Goal: Transaction & Acquisition: Subscribe to service/newsletter

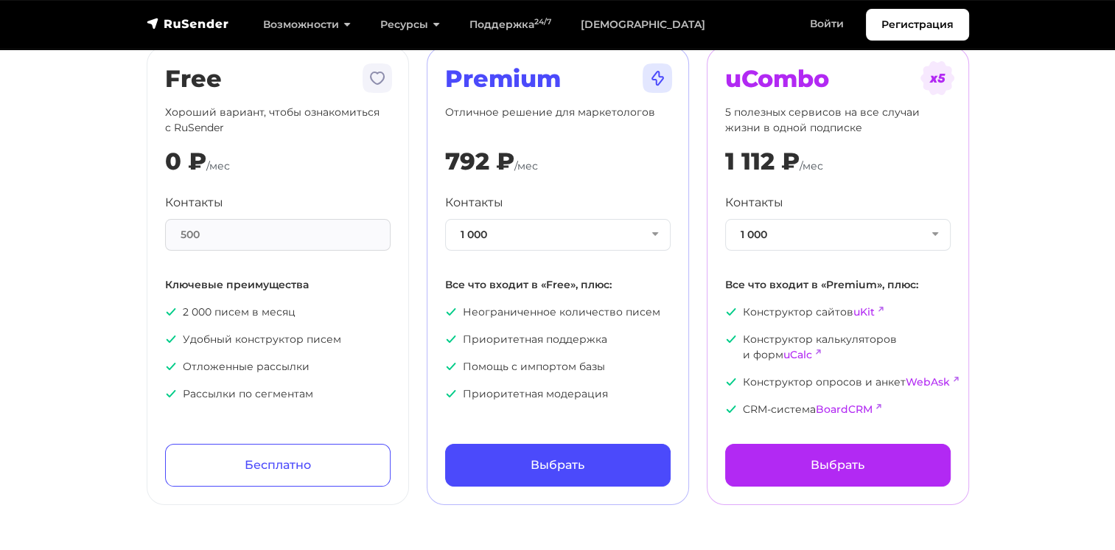
scroll to position [147, 0]
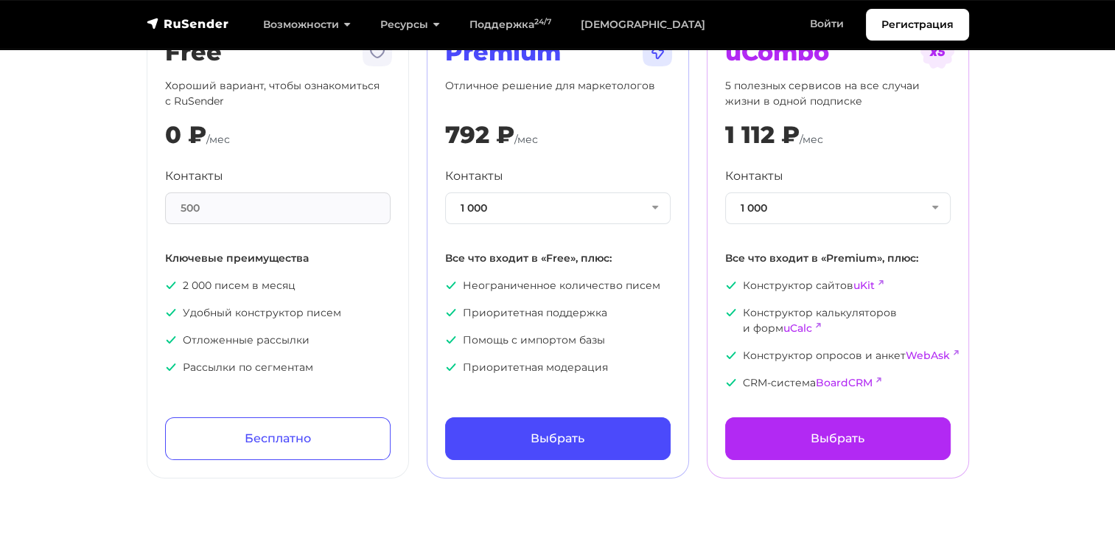
click at [233, 214] on div "500" at bounding box center [278, 208] width 226 height 32
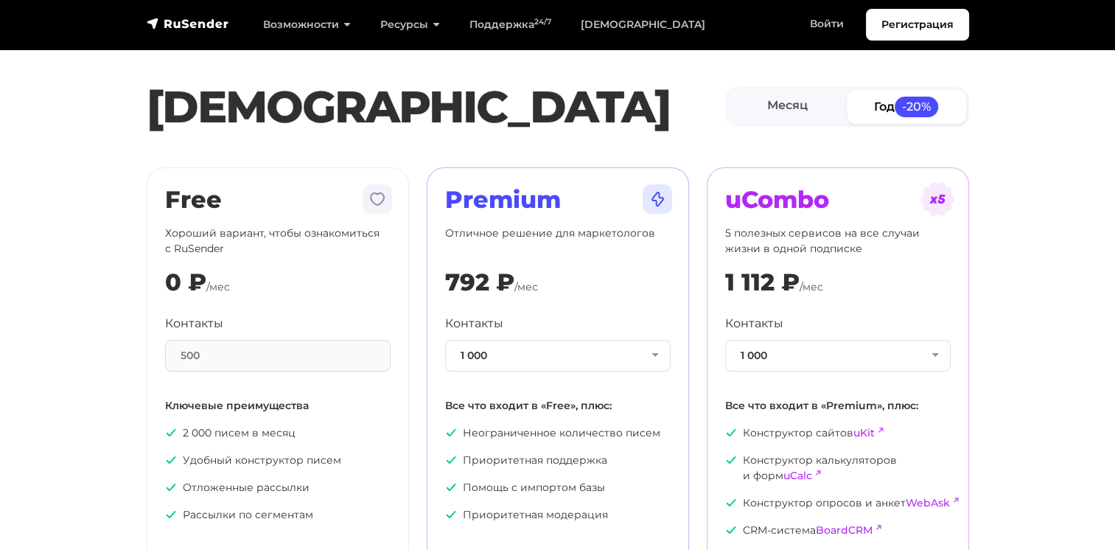
scroll to position [0, 0]
click at [189, 22] on img "navbar" at bounding box center [188, 23] width 83 height 15
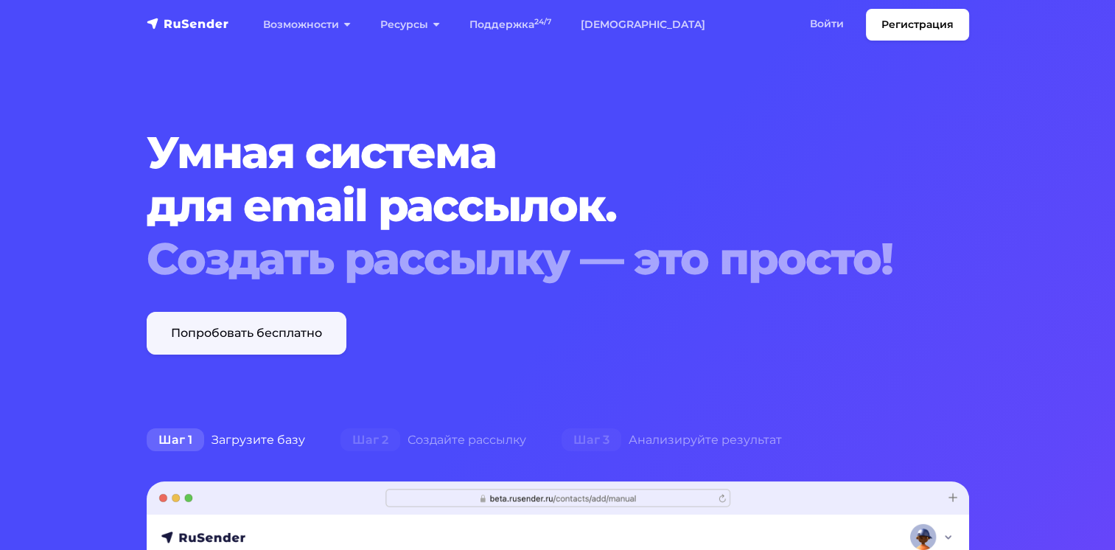
click at [242, 320] on link "Попробовать бесплатно" at bounding box center [247, 333] width 200 height 43
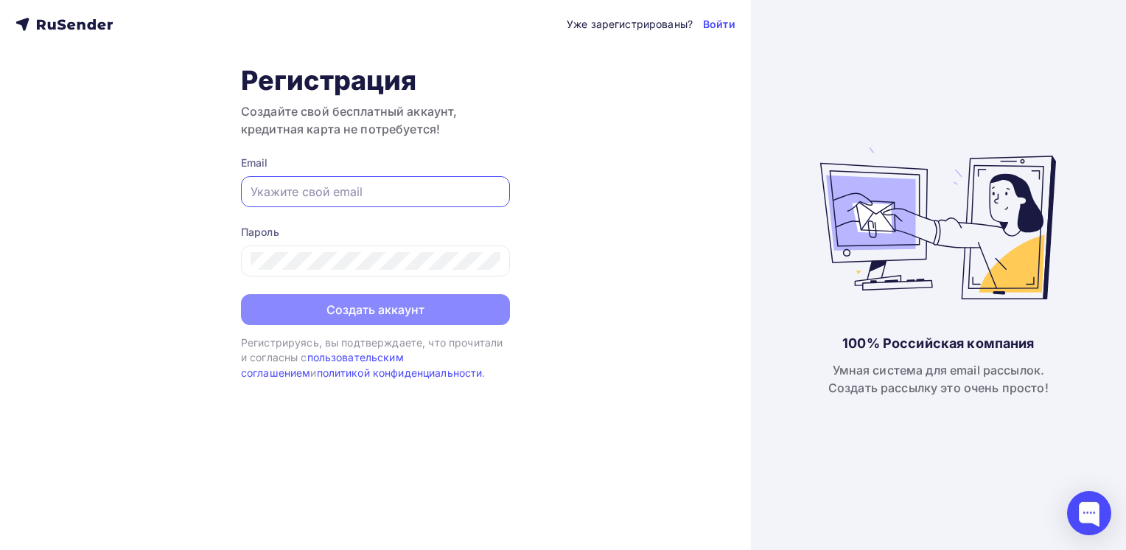
click at [327, 195] on input "text" at bounding box center [376, 192] width 250 height 18
type input "[EMAIL_ADDRESS][DOMAIN_NAME]"
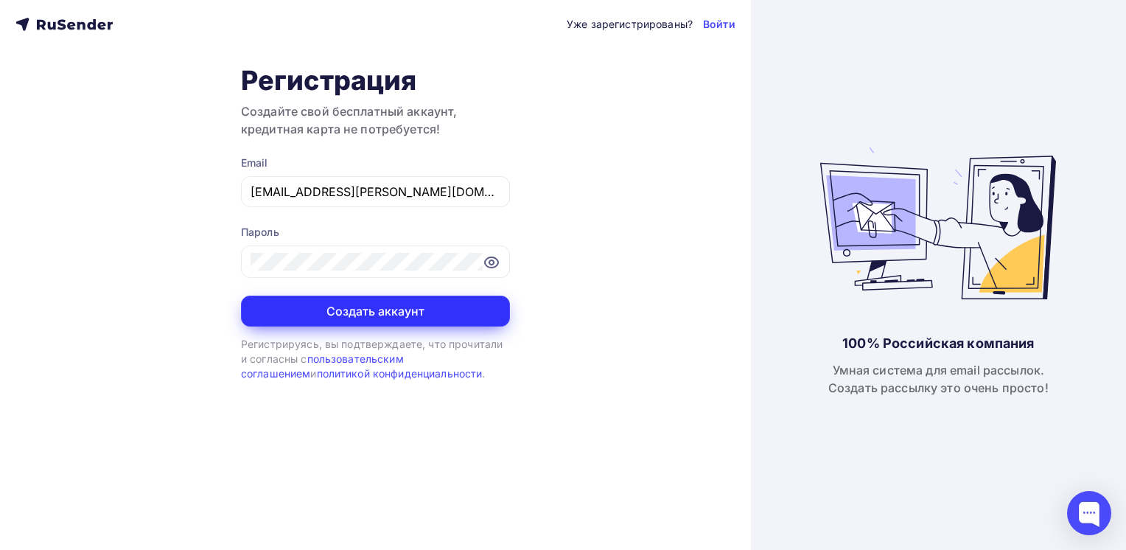
click at [416, 308] on button "Создать аккаунт" at bounding box center [375, 311] width 269 height 31
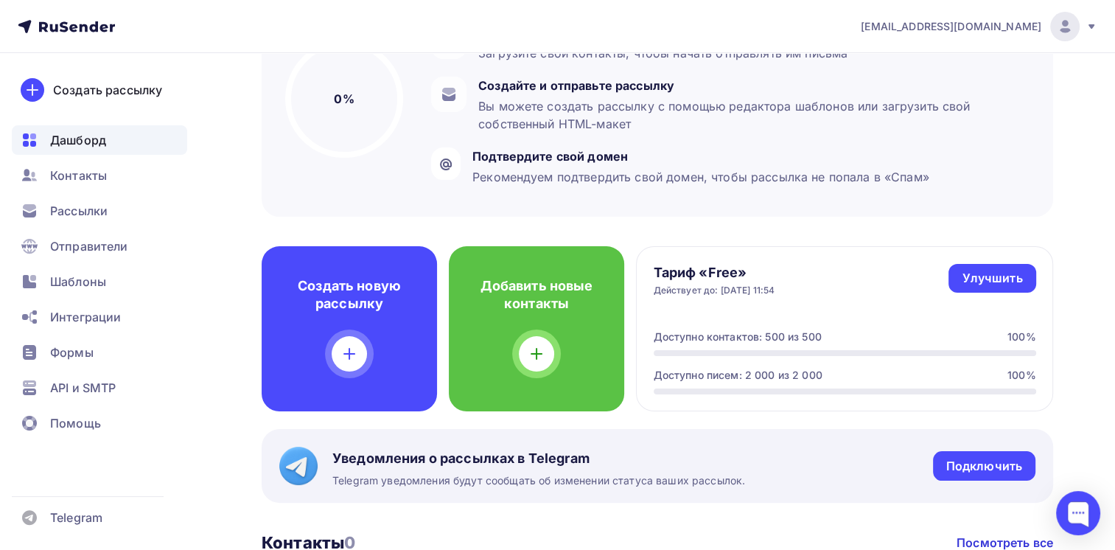
scroll to position [221, 0]
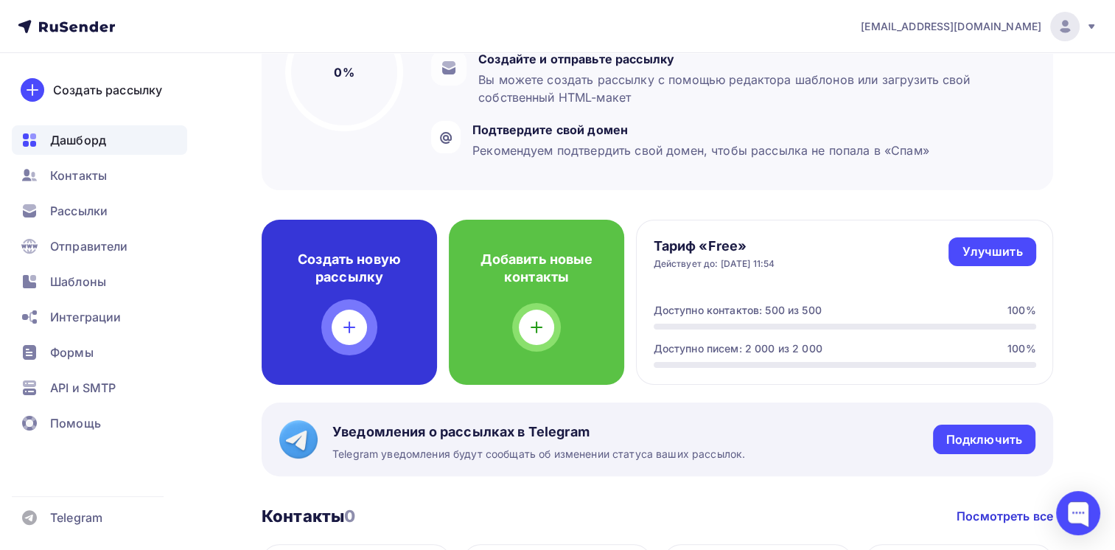
click at [347, 331] on icon at bounding box center [350, 327] width 18 height 18
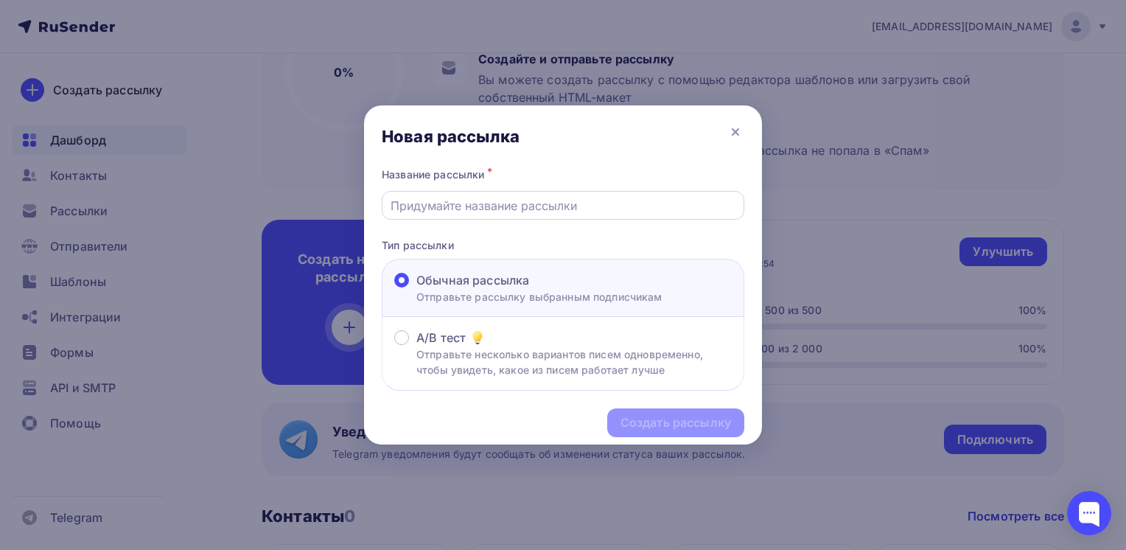
click at [484, 203] on input "text" at bounding box center [564, 206] width 346 height 18
click at [498, 354] on p "Отправьте несколько вариантов писем одновременно, чтобы увидеть, какое из писем…" at bounding box center [573, 361] width 315 height 31
click at [416, 346] on input "A/B тест Отправьте несколько вариантов писем одновременно, чтобы увидеть, какое…" at bounding box center [416, 346] width 0 height 0
click at [467, 203] on input "text" at bounding box center [564, 206] width 346 height 18
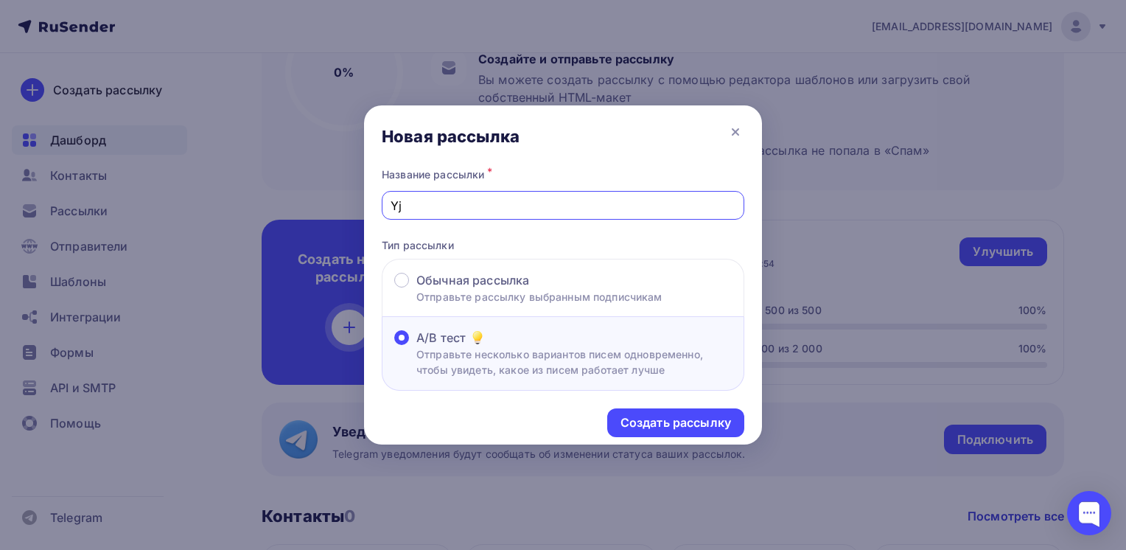
type input "Y"
click at [391, 201] on input "Новогодние подарки" at bounding box center [564, 206] width 346 height 18
click at [532, 208] on input "Новогодние подарки" at bounding box center [564, 206] width 346 height 18
type input "Новогодние подарки"
click at [678, 421] on div "Создать рассылку" at bounding box center [676, 422] width 111 height 17
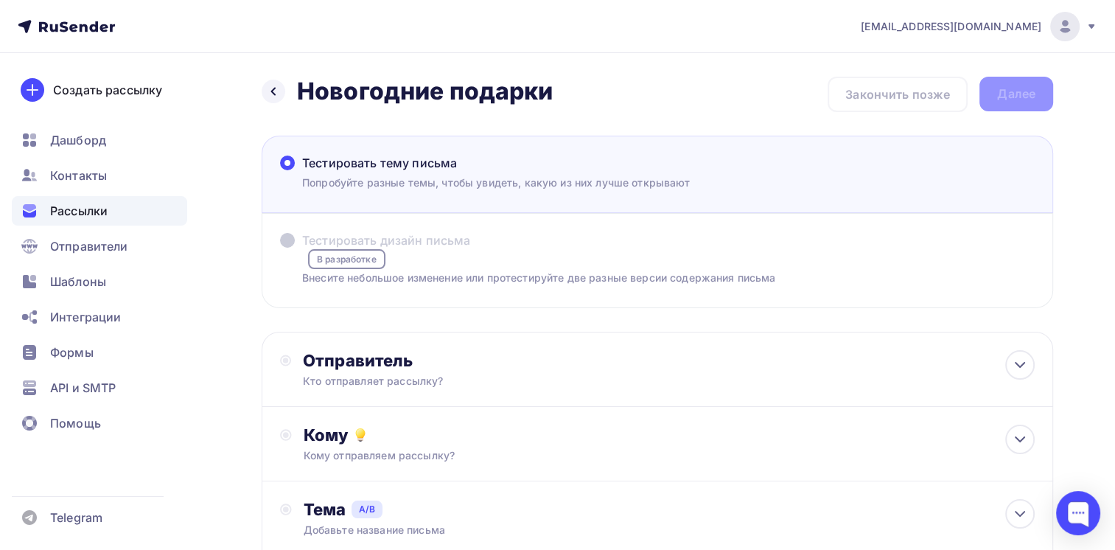
click at [758, 195] on div "Тестировать тему письма [PERSON_NAME] разные темы, чтобы увидеть, какую из них …" at bounding box center [658, 174] width 792 height 77
click at [517, 194] on div "Тестировать тему письма [PERSON_NAME] разные темы, чтобы увидеть, какую из них …" at bounding box center [658, 174] width 792 height 77
click at [439, 176] on p "Попробуйте разные темы, чтобы увидеть, какую из них лучше открывают" at bounding box center [496, 182] width 388 height 15
click at [302, 172] on input "Тестировать тему письма [PERSON_NAME] разные темы, чтобы увидеть, какую из них …" at bounding box center [302, 172] width 0 height 0
click at [411, 152] on div "Тестировать тему письма [PERSON_NAME] разные темы, чтобы увидеть, какую из них …" at bounding box center [658, 174] width 792 height 77
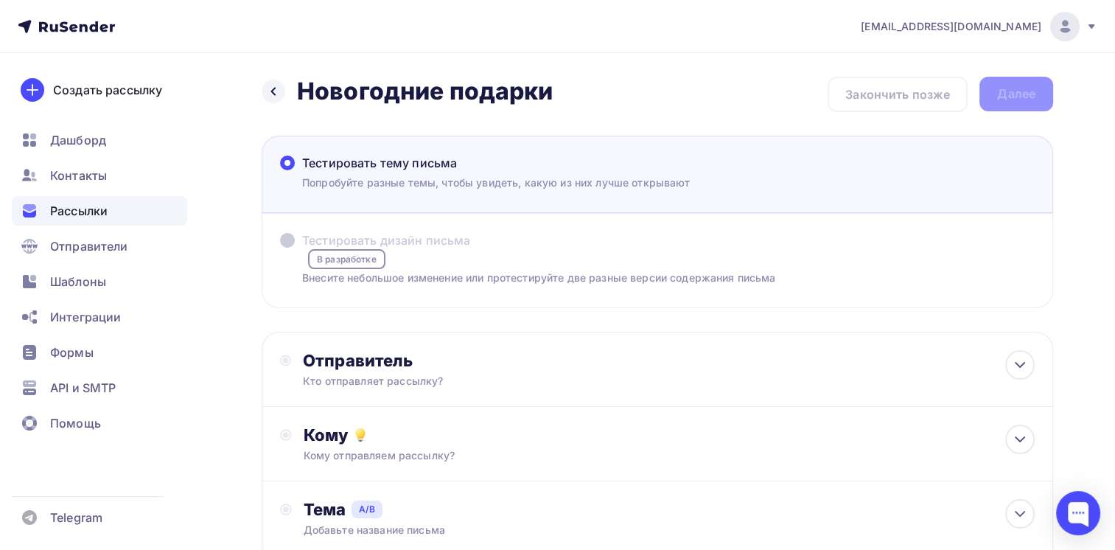
click at [420, 267] on label "Тестировать дизайн письма В разработке Внесите небольшое изменение или протести…" at bounding box center [527, 258] width 495 height 54
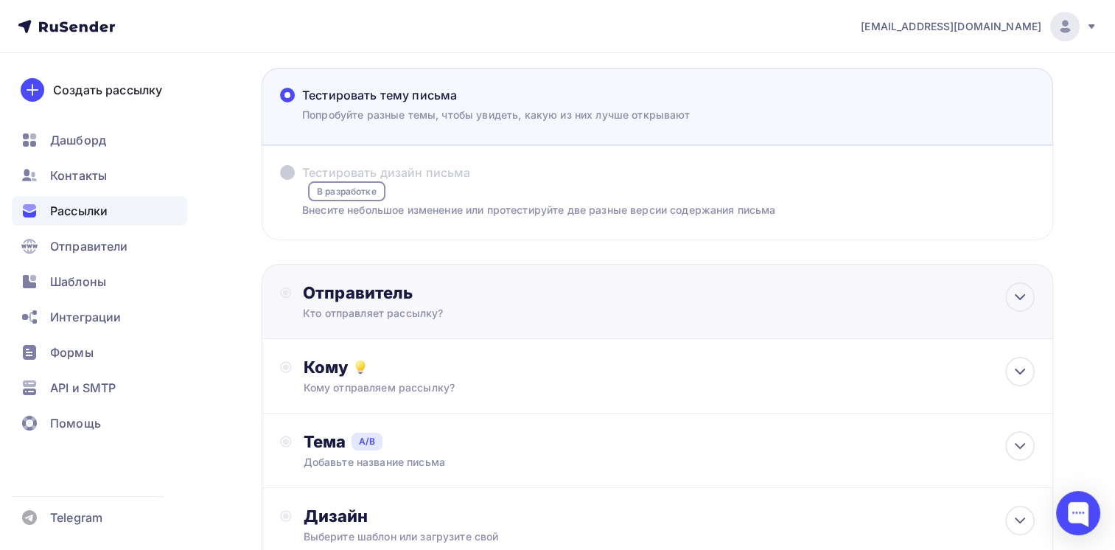
scroll to position [74, 0]
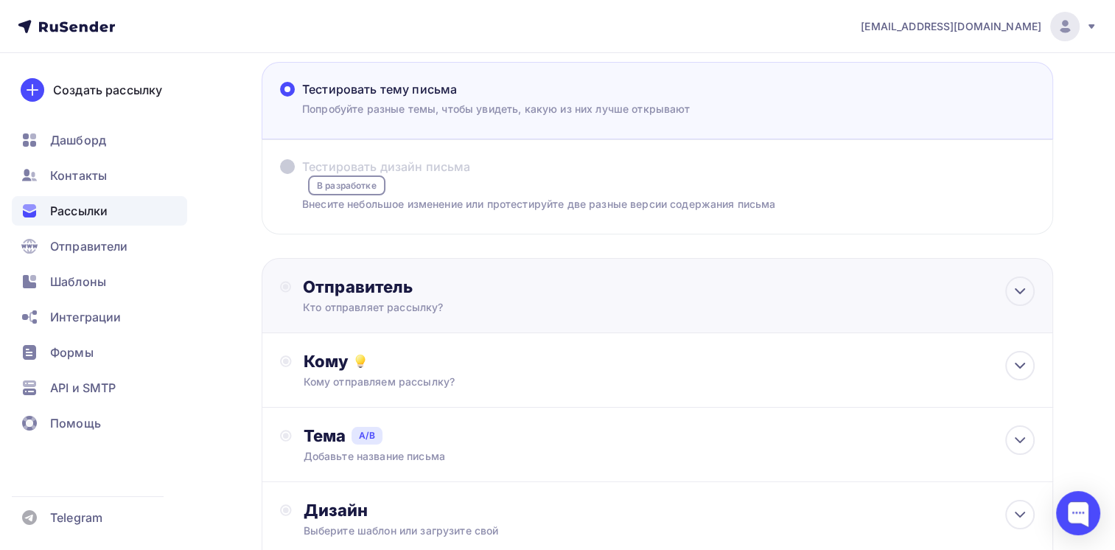
click at [473, 305] on div "Кто отправляет рассылку?" at bounding box center [446, 307] width 287 height 15
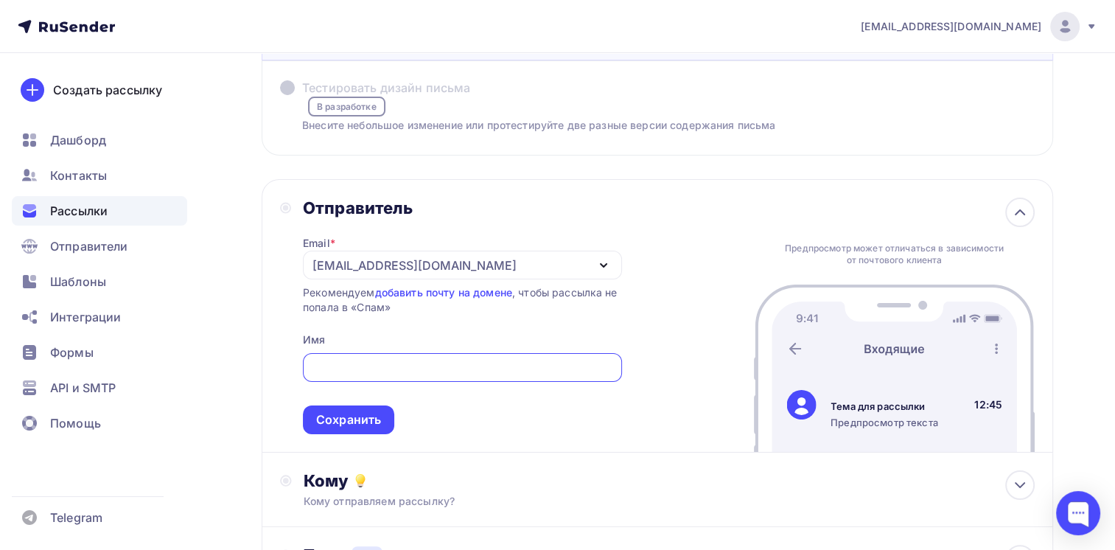
scroll to position [147, 0]
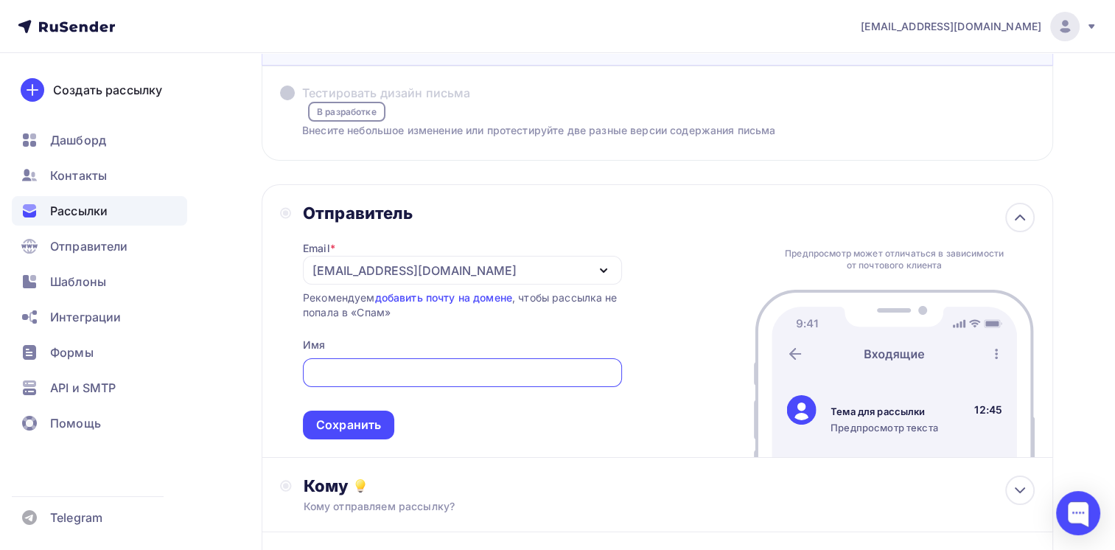
click at [607, 265] on icon "button" at bounding box center [604, 271] width 18 height 18
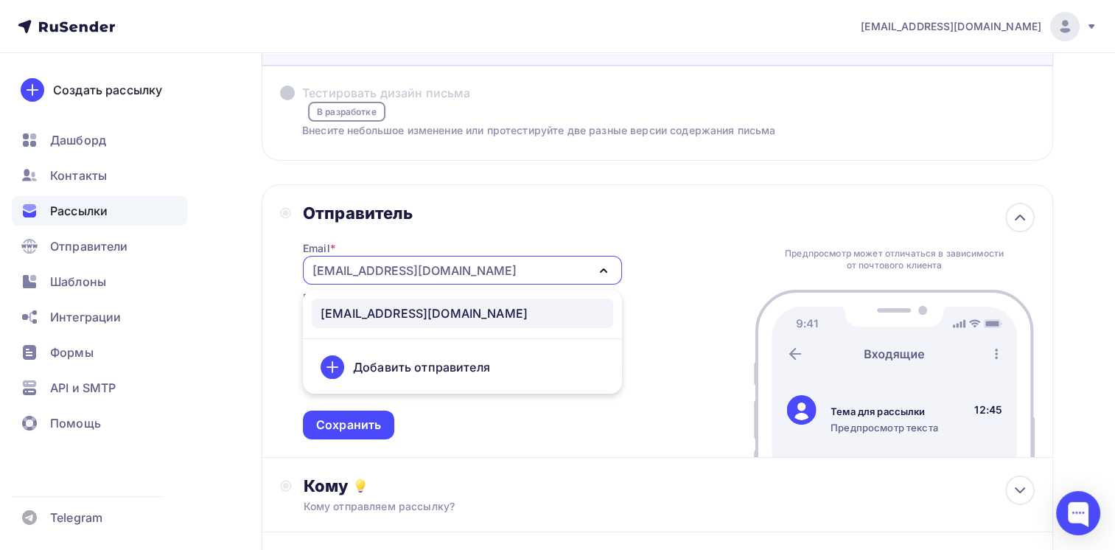
click at [434, 367] on div "Добавить отправителя" at bounding box center [421, 367] width 137 height 18
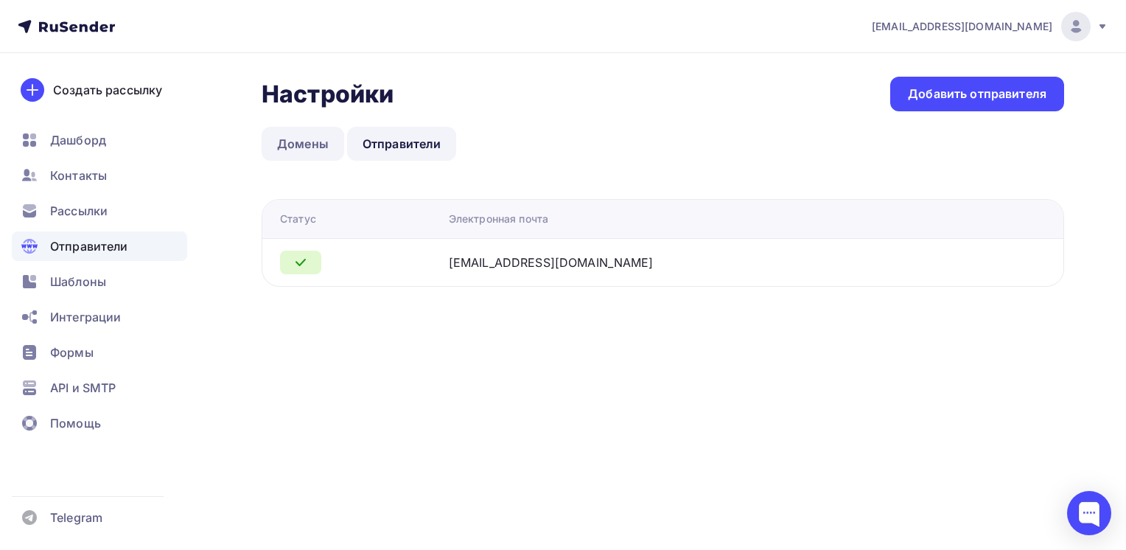
click at [293, 146] on link "Домены" at bounding box center [303, 144] width 83 height 34
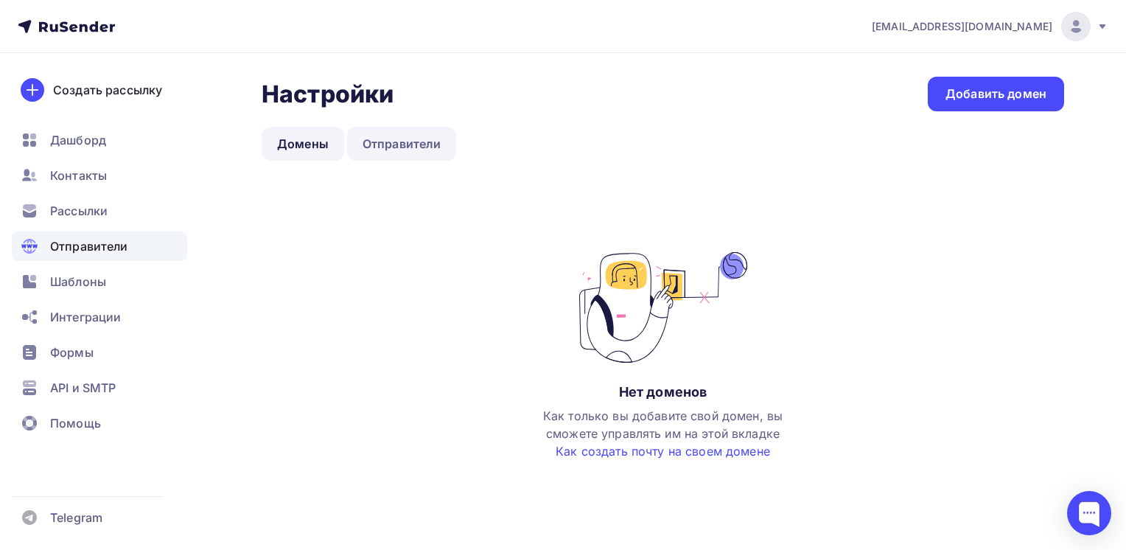
click at [383, 144] on link "Отправители" at bounding box center [402, 144] width 110 height 34
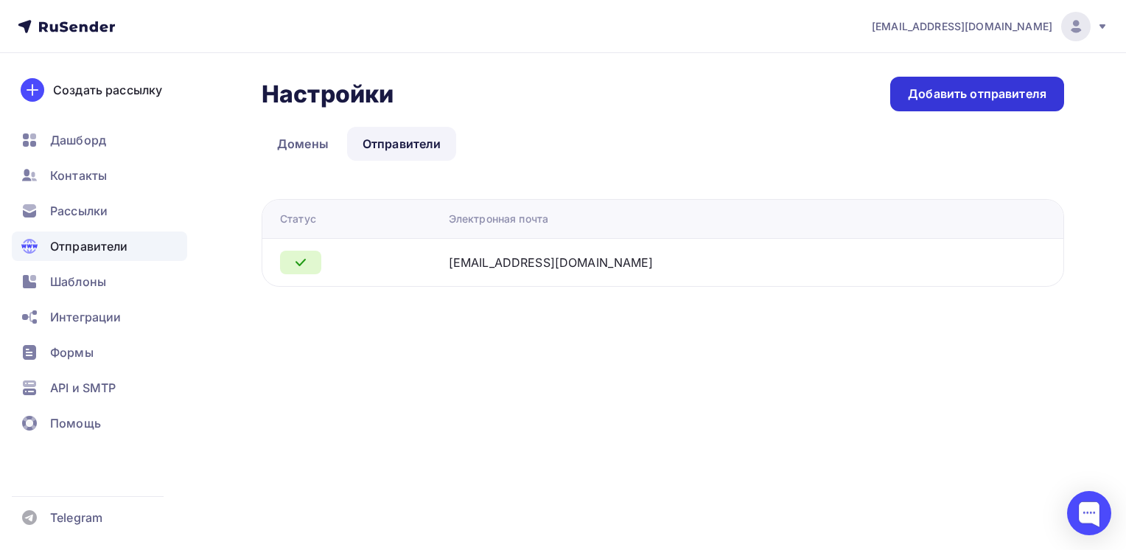
click at [958, 94] on div "Добавить отправителя" at bounding box center [977, 94] width 139 height 17
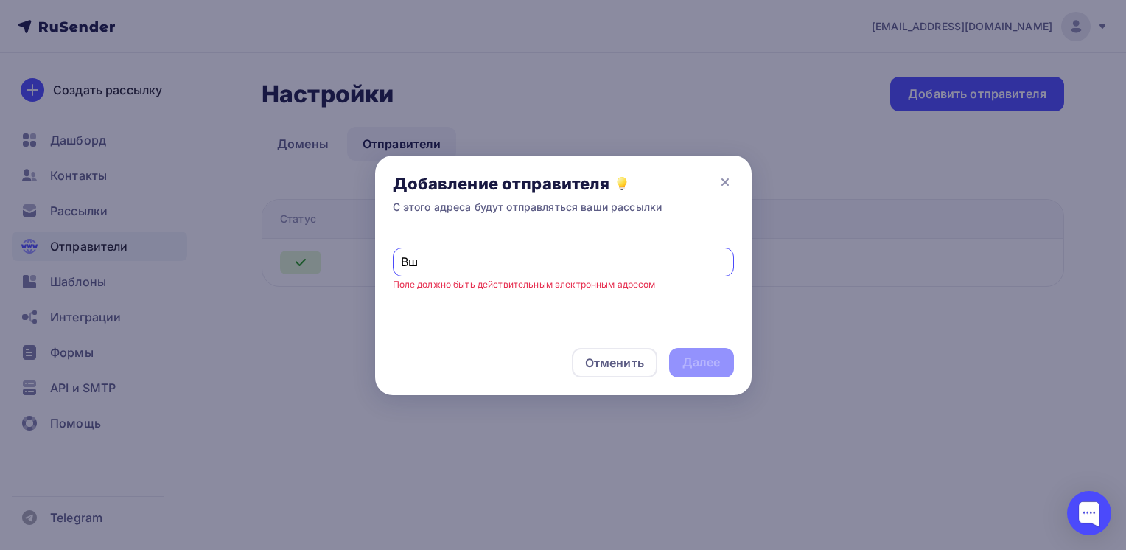
type input "В"
type input "[EMAIL_ADDRESS][DOMAIN_NAME]"
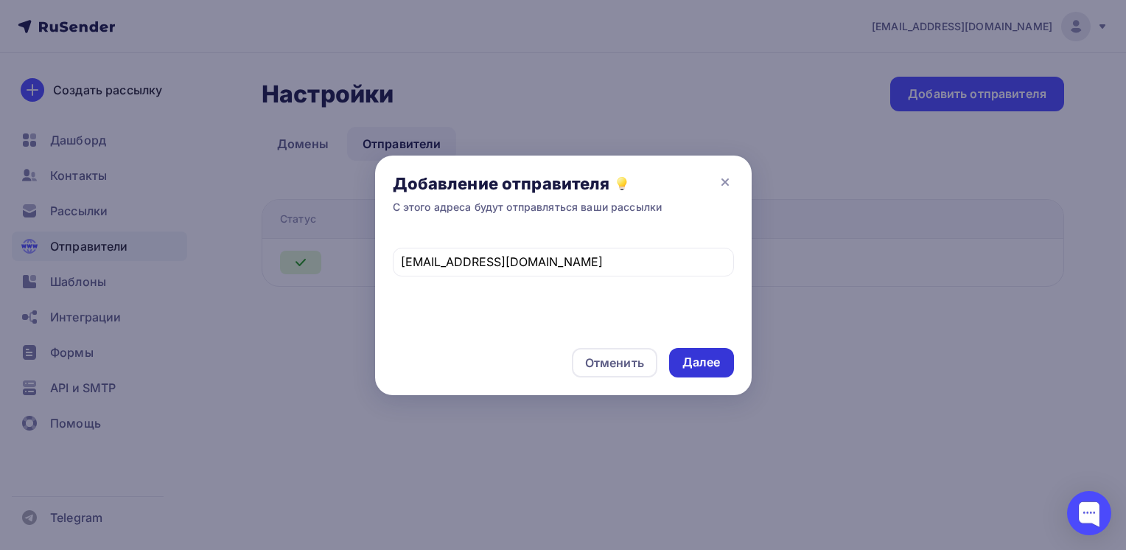
click at [703, 357] on div "Далее" at bounding box center [702, 362] width 38 height 17
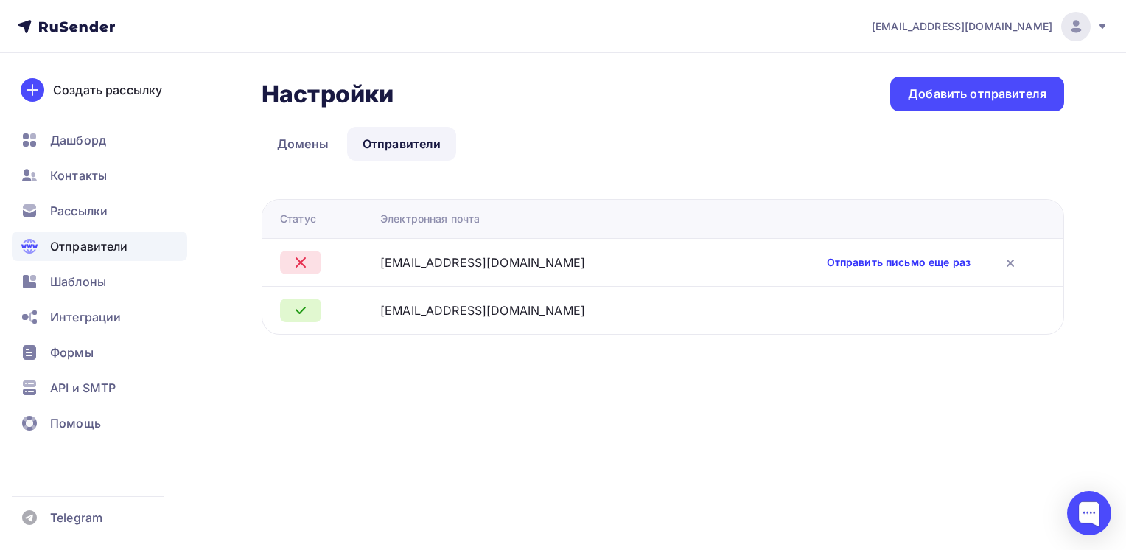
drag, startPoint x: 828, startPoint y: 264, endPoint x: 696, endPoint y: 255, distance: 133.0
click at [827, 263] on link "Отправить письмо еще раз" at bounding box center [899, 262] width 144 height 15
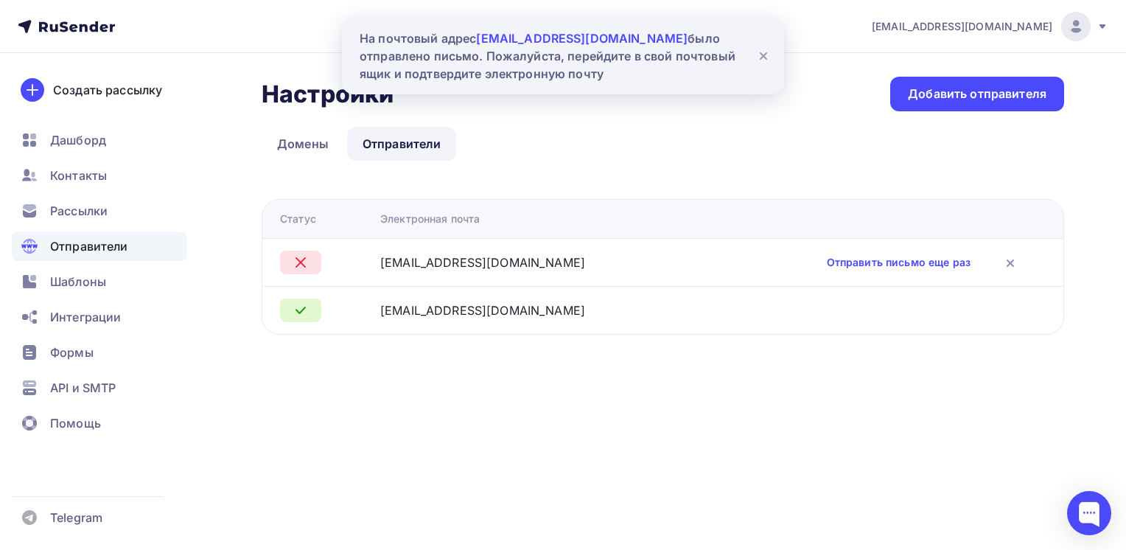
click at [761, 58] on icon at bounding box center [764, 56] width 6 height 6
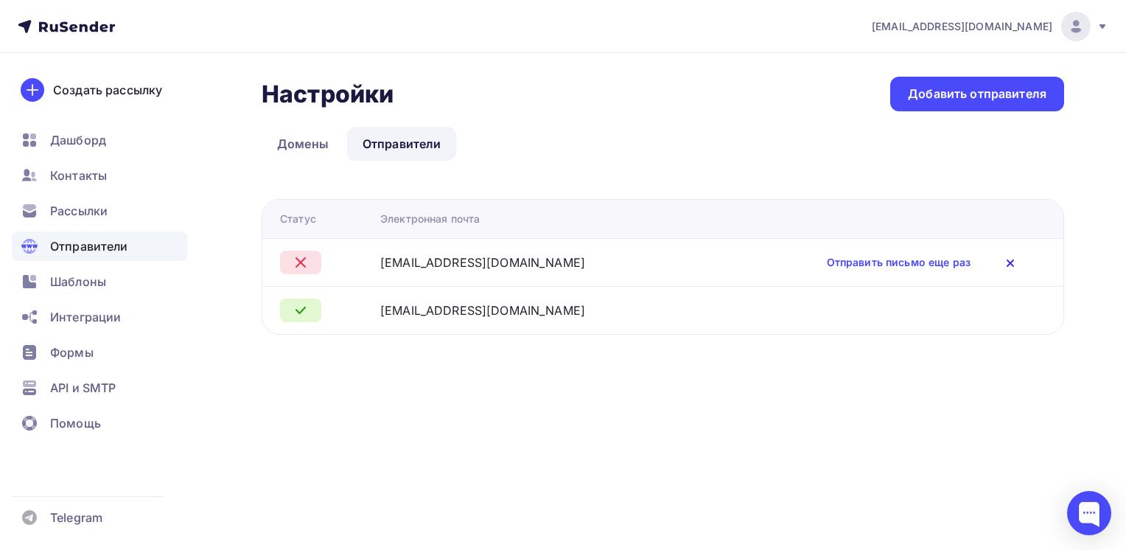
click at [1002, 265] on icon at bounding box center [1011, 263] width 18 height 18
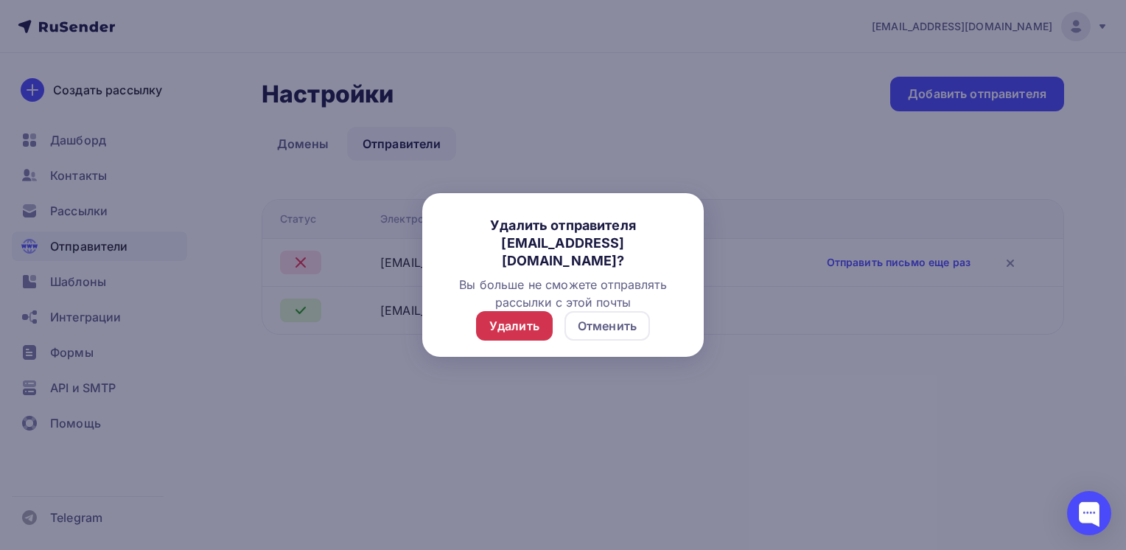
click at [517, 323] on div "Удалить" at bounding box center [514, 326] width 50 height 18
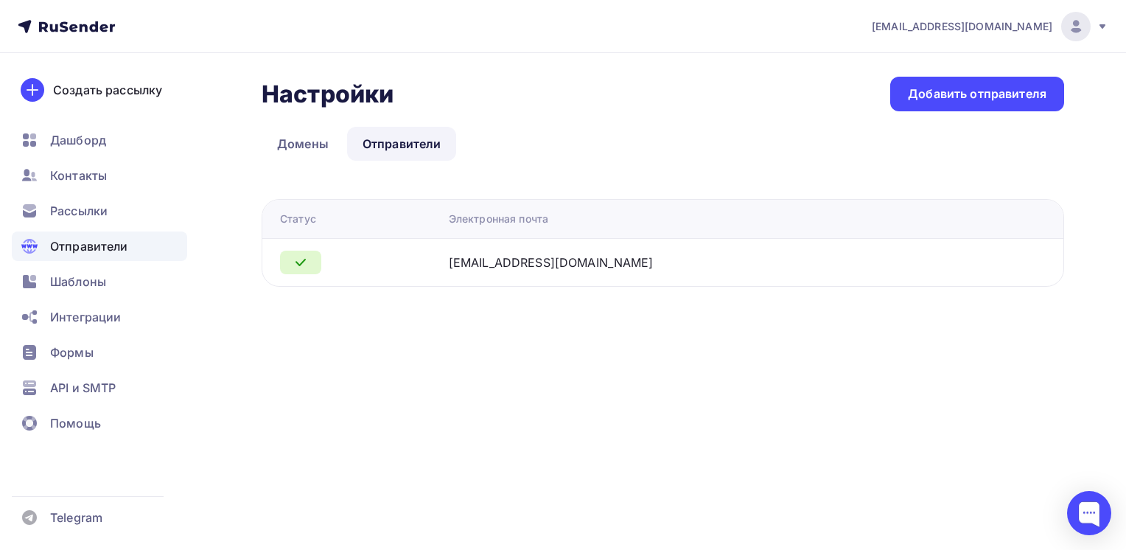
click at [68, 245] on span "Отправители" at bounding box center [89, 246] width 78 height 18
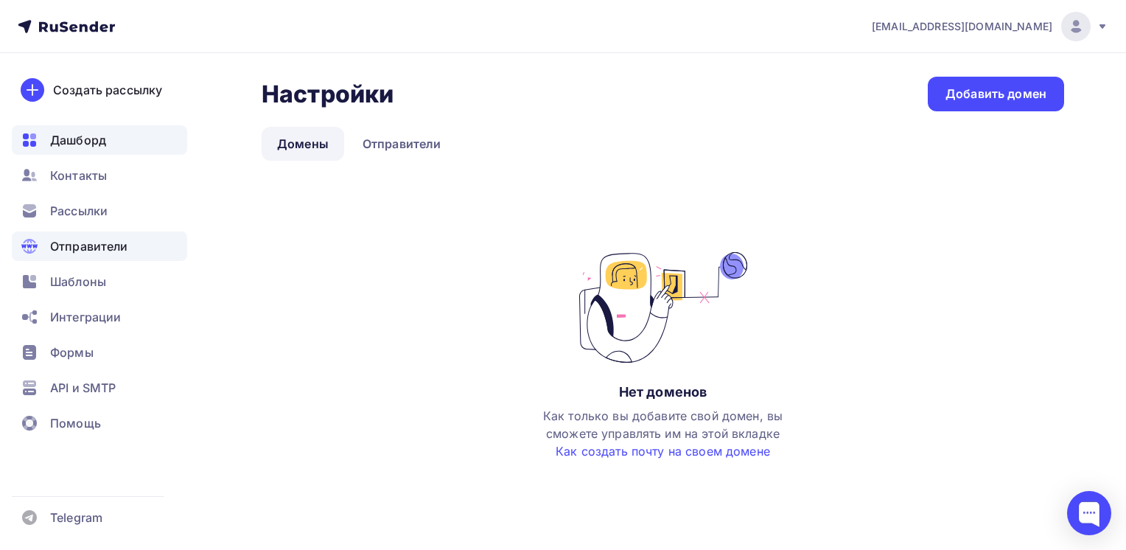
click at [88, 137] on span "Дашборд" at bounding box center [78, 140] width 56 height 18
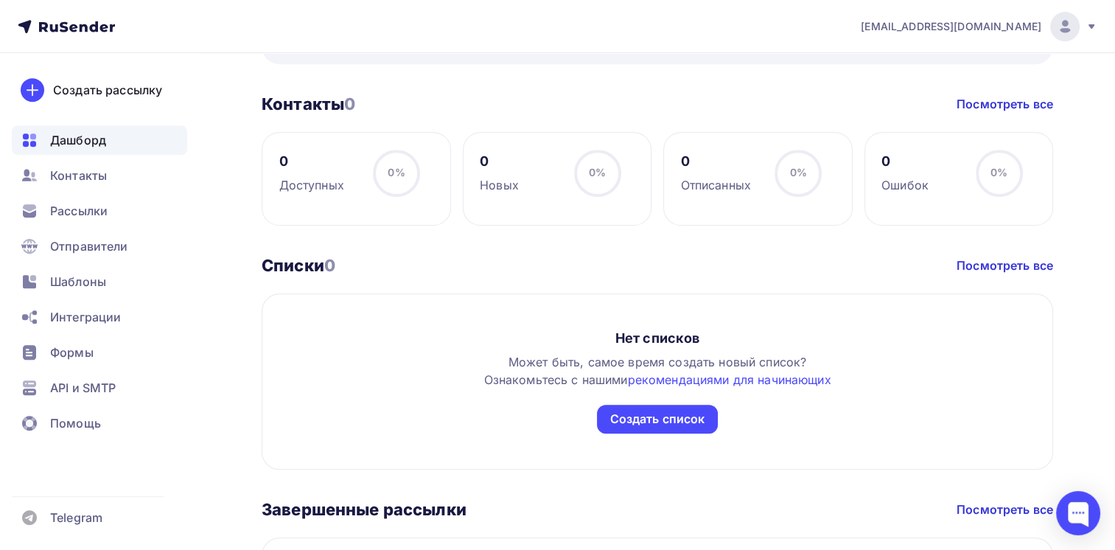
scroll to position [707, 0]
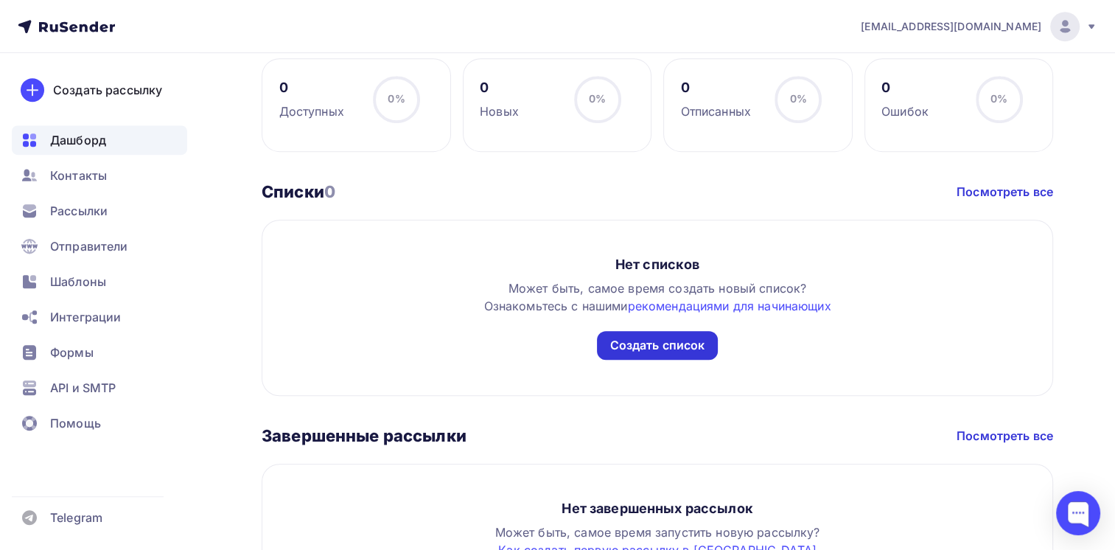
click at [624, 343] on div "Создать список" at bounding box center [657, 345] width 95 height 17
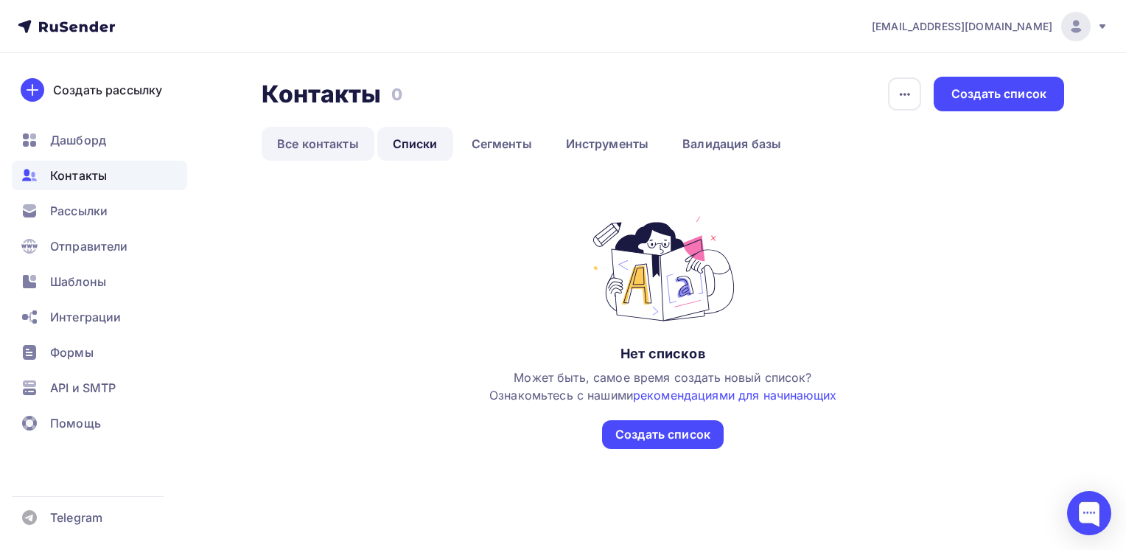
click at [313, 140] on link "Все контакты" at bounding box center [318, 144] width 113 height 34
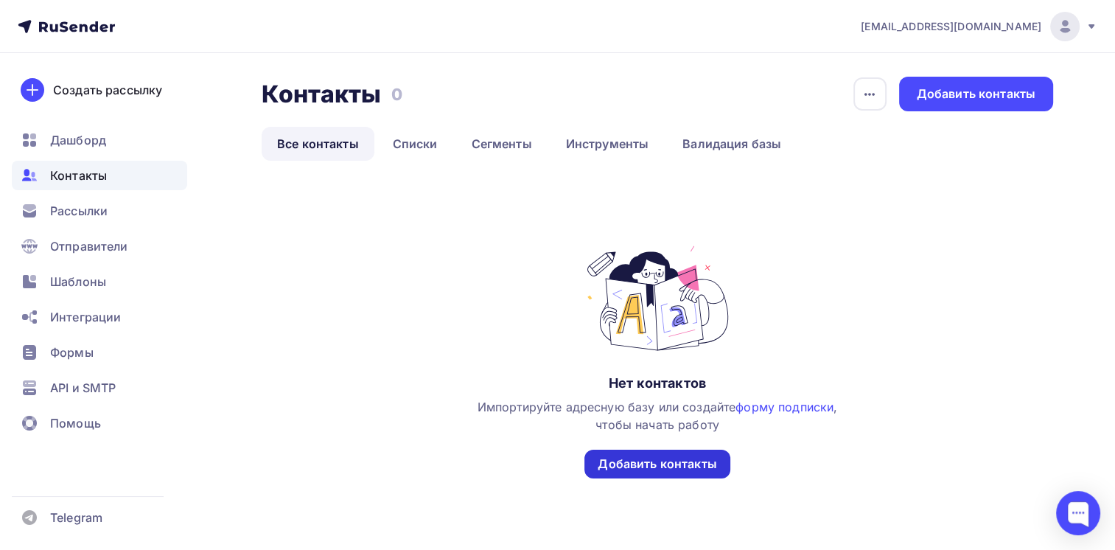
click at [612, 460] on div "Добавить контакты" at bounding box center [657, 464] width 119 height 17
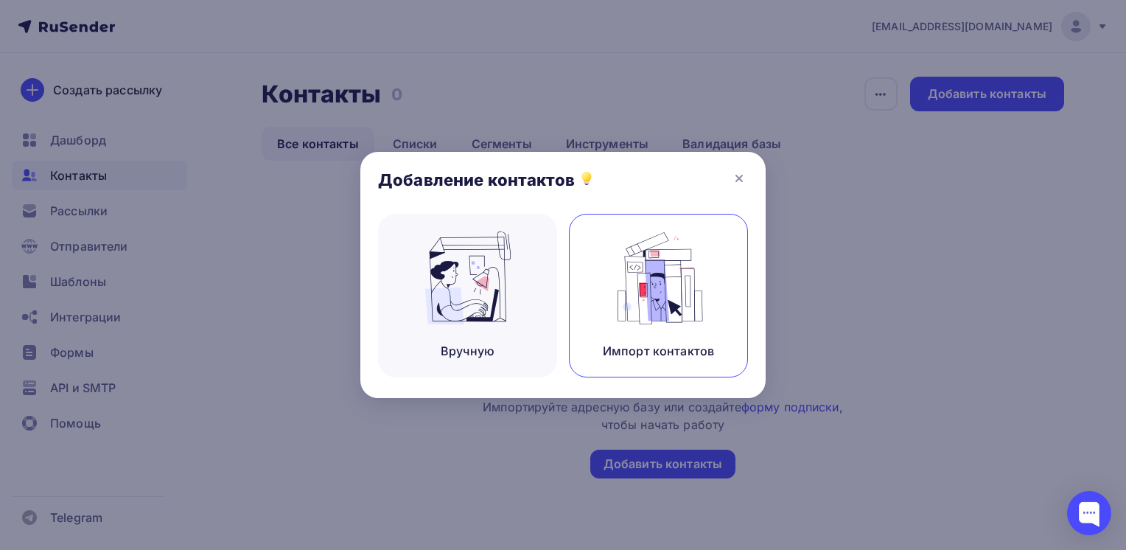
click at [635, 295] on img at bounding box center [659, 277] width 99 height 93
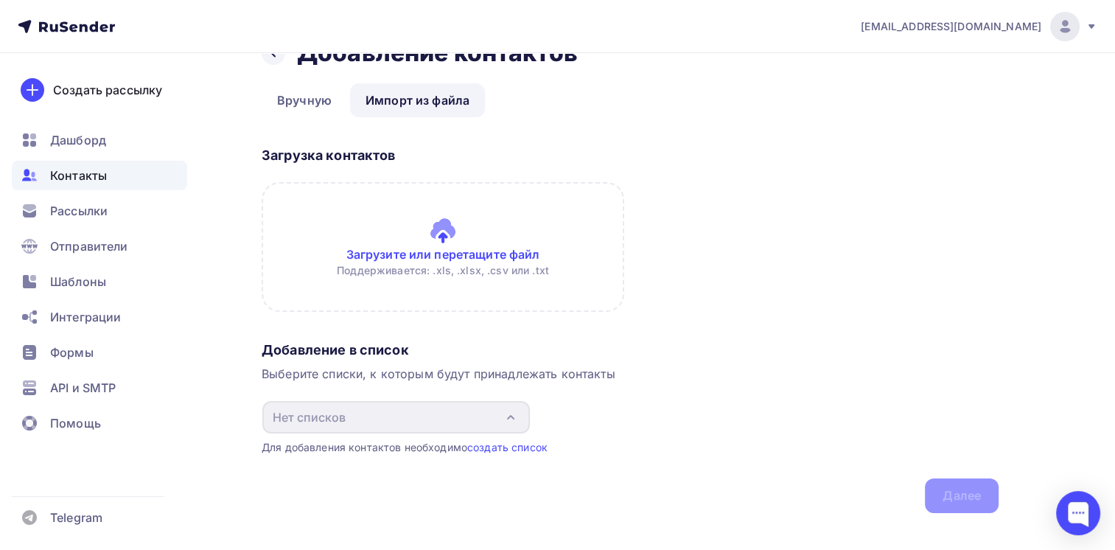
scroll to position [59, 0]
